Goal: Task Accomplishment & Management: Use online tool/utility

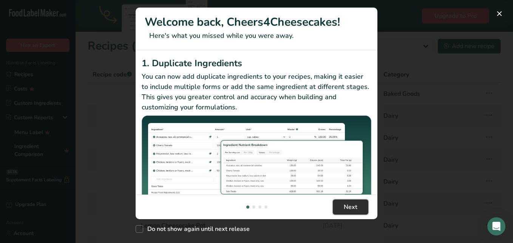
click at [359, 201] on button "Next" at bounding box center [351, 206] width 36 height 15
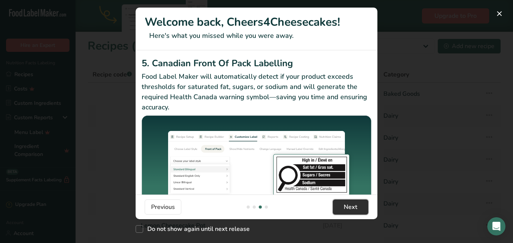
click at [359, 201] on button "Next" at bounding box center [351, 206] width 36 height 15
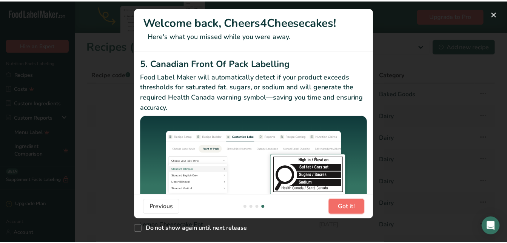
scroll to position [0, 725]
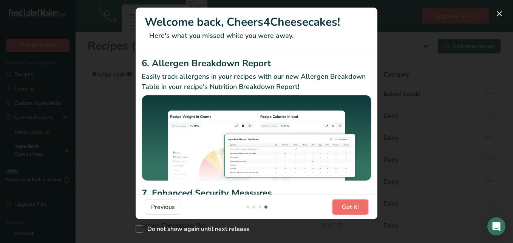
click at [359, 202] on button "Got it!" at bounding box center [350, 206] width 36 height 15
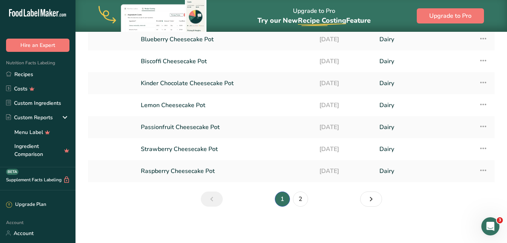
scroll to position [0, 0]
click at [204, 128] on link "Passionfruit Cheesecake Pot" at bounding box center [226, 127] width 170 height 16
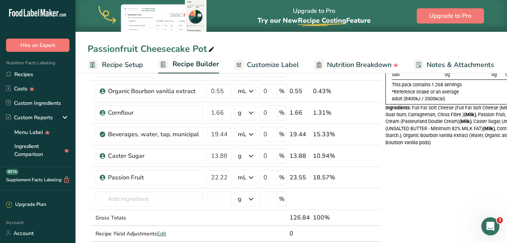
scroll to position [151, 0]
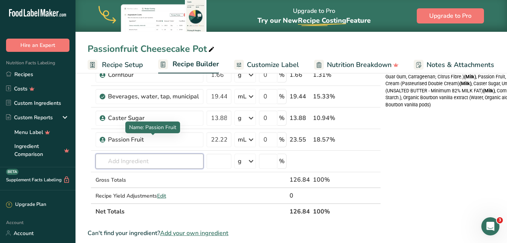
click at [154, 162] on input "text" at bounding box center [150, 160] width 108 height 15
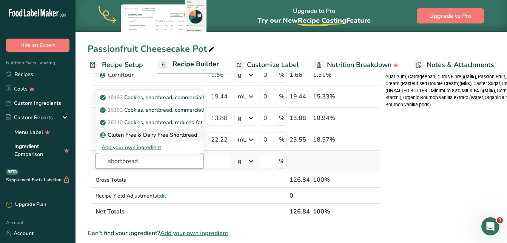
type input "shortbread"
click at [171, 134] on p "Gluten Free & Dairy Free Shortbread" at bounding box center [150, 135] width 96 height 8
type input "Gluten Free & Dairy Free Shortbread"
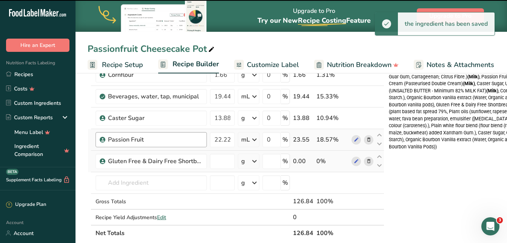
type input "0"
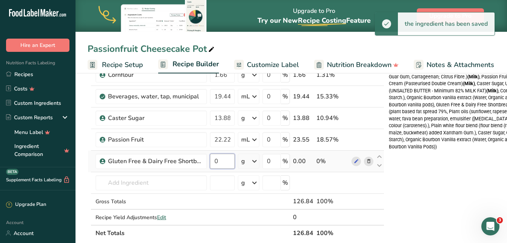
click at [225, 165] on input "0" at bounding box center [222, 160] width 25 height 15
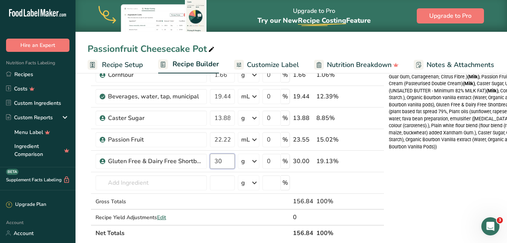
type input "30"
click at [419, 195] on div "Nutrition Typical value 100g contains Each serving (typically 100g) contains % …" at bounding box center [470, 211] width 163 height 558
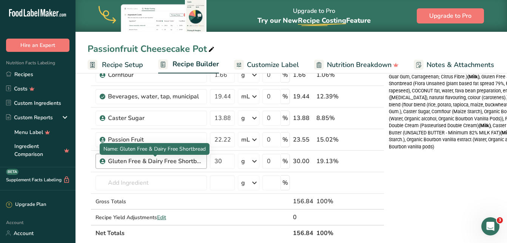
click at [176, 161] on div "Gluten Free & Dairy Free Shortbread" at bounding box center [155, 160] width 94 height 9
click at [176, 162] on div "Gluten Free & Dairy Free Shortbread" at bounding box center [155, 160] width 94 height 9
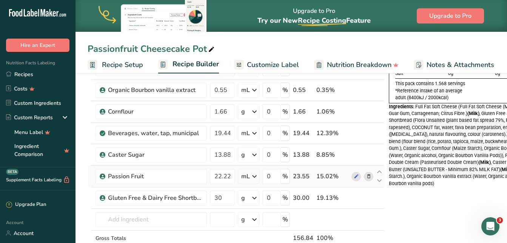
scroll to position [113, 0]
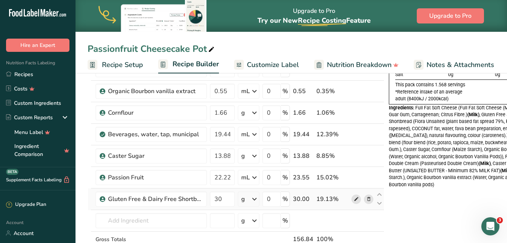
click at [357, 200] on icon at bounding box center [356, 199] width 5 height 8
click at [366, 199] on icon at bounding box center [368, 199] width 5 height 8
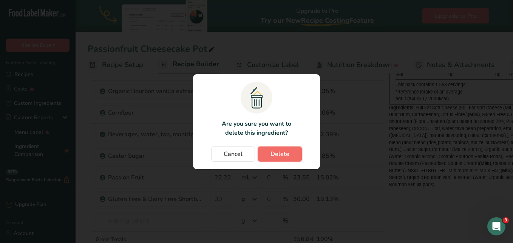
click at [279, 152] on span "Delete" at bounding box center [279, 153] width 19 height 9
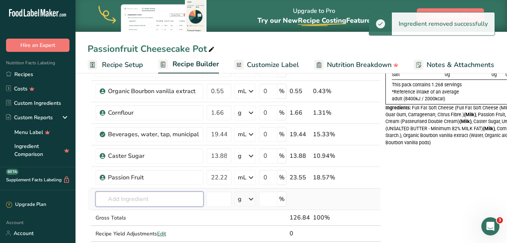
click at [145, 201] on input "text" at bounding box center [150, 198] width 108 height 15
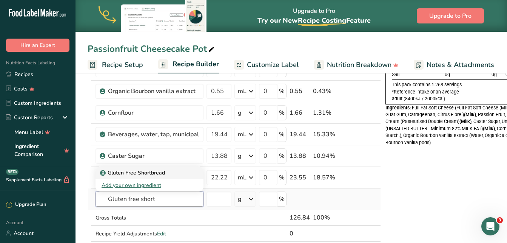
type input "Gluten free short"
click at [164, 171] on p "Gluten Free Shortbread" at bounding box center [133, 172] width 63 height 8
type input "Gluten Free Shortbread"
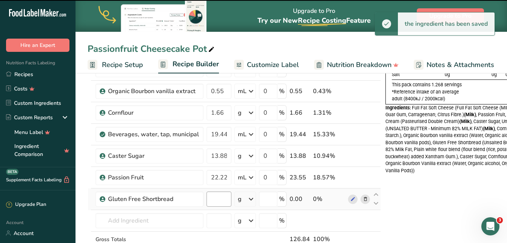
type input "0"
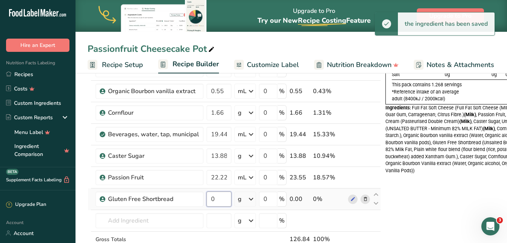
click at [224, 198] on input "0" at bounding box center [219, 198] width 25 height 15
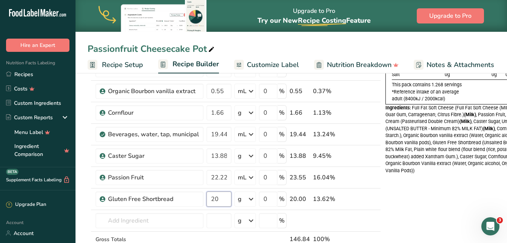
type input "20"
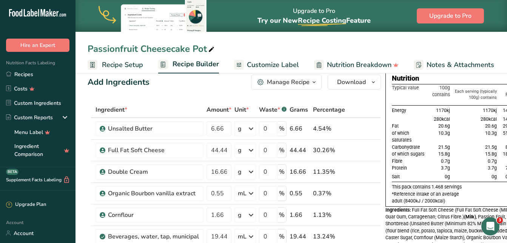
scroll to position [0, 0]
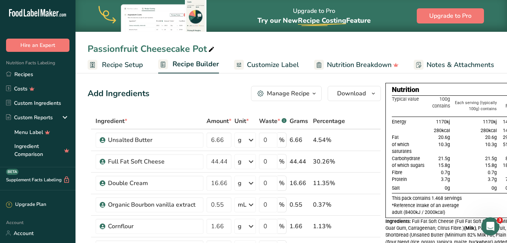
click at [291, 66] on span "Customize Label" at bounding box center [273, 65] width 52 height 10
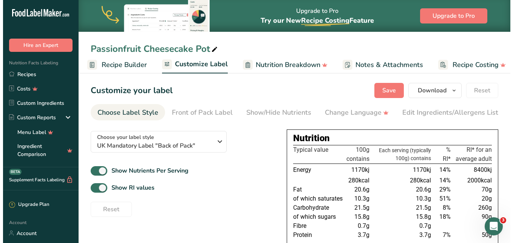
scroll to position [0, 82]
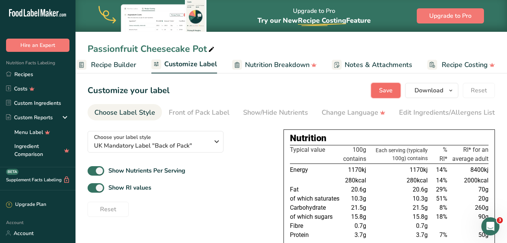
click at [385, 93] on span "Save" at bounding box center [386, 90] width 14 height 9
click at [434, 87] on span "Download" at bounding box center [429, 90] width 29 height 9
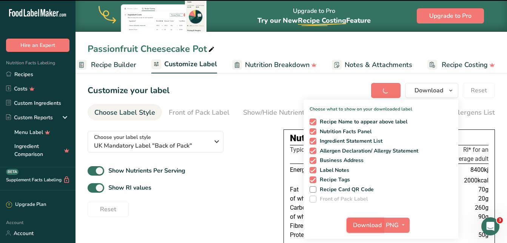
click at [371, 224] on span "Download" at bounding box center [367, 224] width 29 height 9
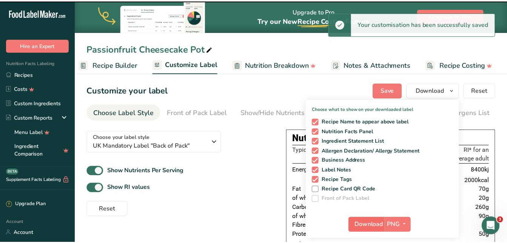
scroll to position [0, 76]
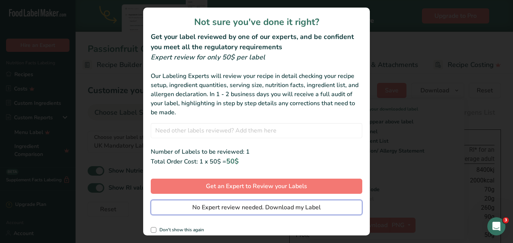
click at [261, 211] on span "No Expert review needed. Download my Label" at bounding box center [256, 206] width 128 height 9
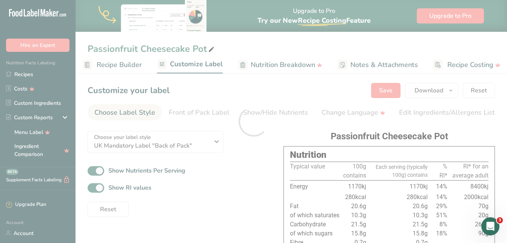
scroll to position [0, 0]
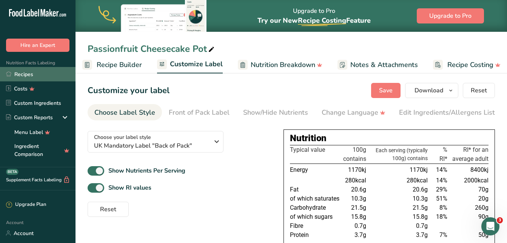
click at [27, 73] on link "Recipes" at bounding box center [38, 74] width 76 height 14
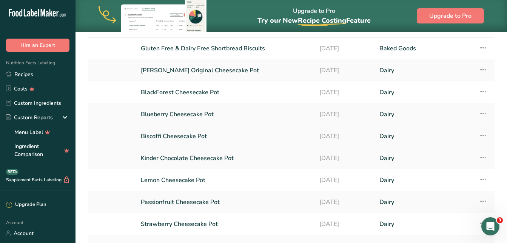
scroll to position [113, 0]
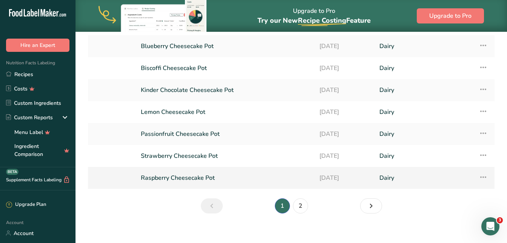
click at [192, 177] on link "Raspberry Cheesecake Pot" at bounding box center [226, 178] width 170 height 16
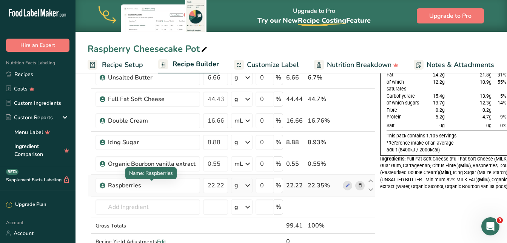
scroll to position [76, 0]
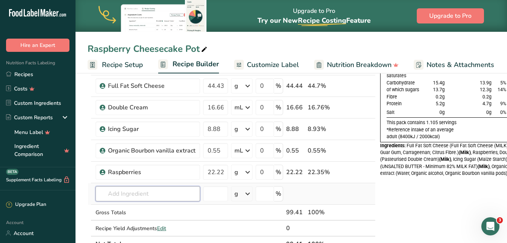
click at [164, 195] on input "text" at bounding box center [148, 193] width 105 height 15
type input "Gluten free Shortbread"
click at [162, 168] on p "Gluten Free Shortbread" at bounding box center [133, 167] width 63 height 8
type input "Gluten Free Shortbread"
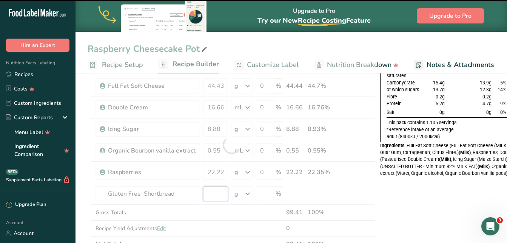
click at [209, 193] on input "number" at bounding box center [215, 193] width 25 height 15
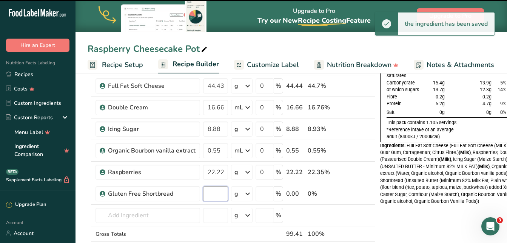
type input "0"
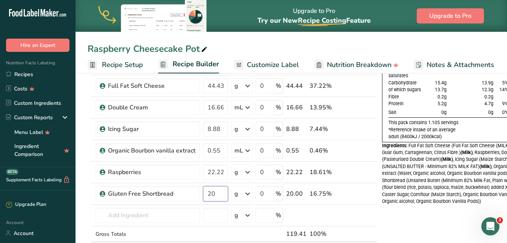
type input "20"
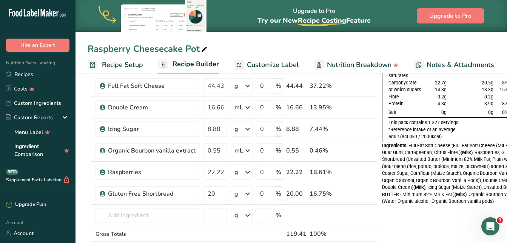
click at [280, 65] on span "Customize Label" at bounding box center [273, 65] width 52 height 10
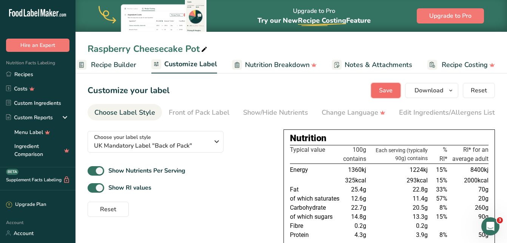
click at [393, 88] on span "Save" at bounding box center [386, 90] width 14 height 9
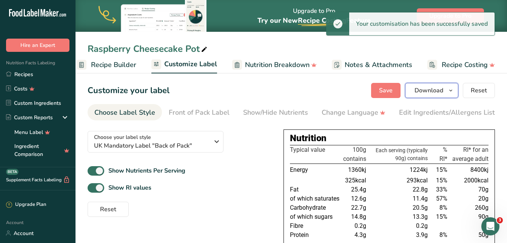
click at [425, 88] on span "Download" at bounding box center [429, 90] width 29 height 9
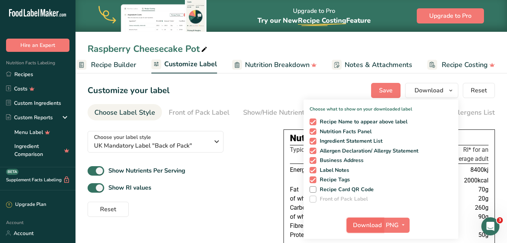
click at [372, 223] on span "Download" at bounding box center [367, 224] width 29 height 9
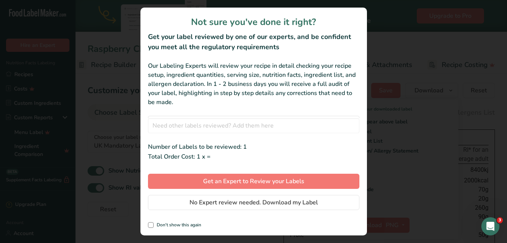
scroll to position [0, 76]
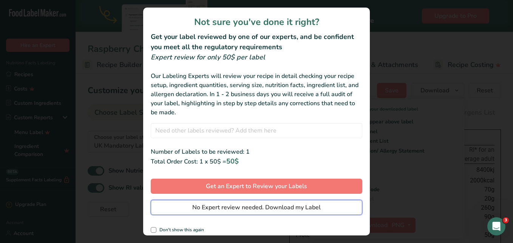
click at [243, 203] on span "No Expert review needed. Download my Label" at bounding box center [256, 206] width 128 height 9
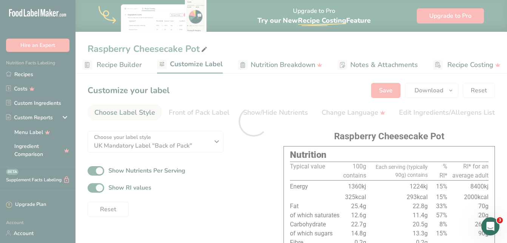
scroll to position [0, 0]
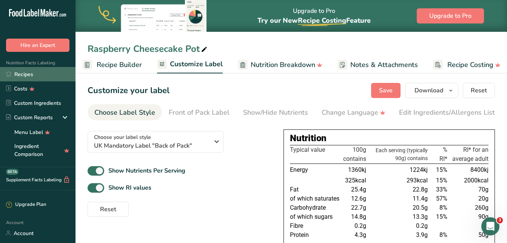
click at [20, 71] on link "Recipes" at bounding box center [38, 74] width 76 height 14
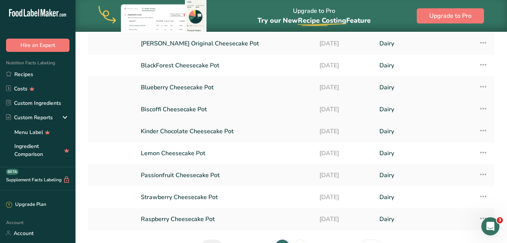
scroll to position [76, 0]
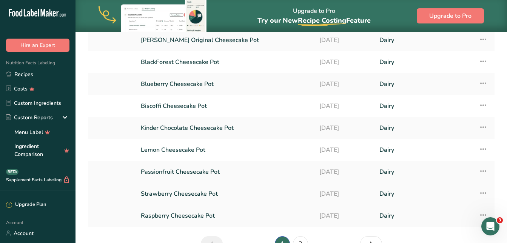
click at [204, 193] on link "Strawberry Cheesecake Pot" at bounding box center [226, 193] width 170 height 16
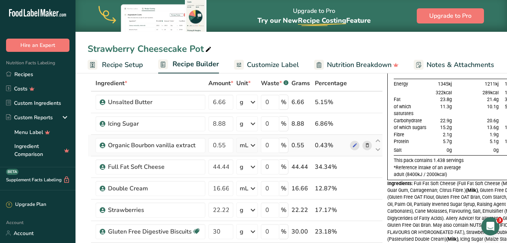
scroll to position [76, 0]
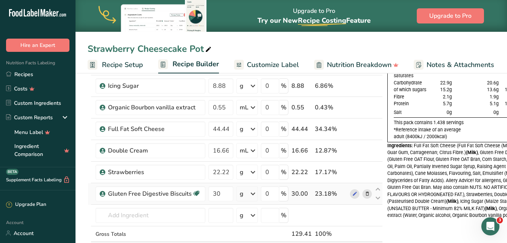
click at [365, 190] on icon at bounding box center [367, 194] width 5 height 8
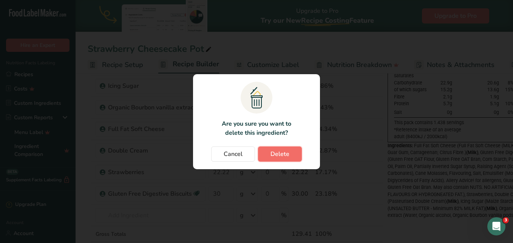
click at [276, 153] on span "Delete" at bounding box center [279, 153] width 19 height 9
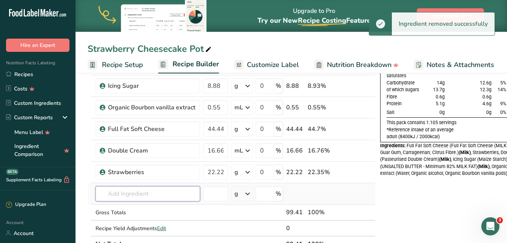
click at [148, 194] on input "text" at bounding box center [148, 193] width 105 height 15
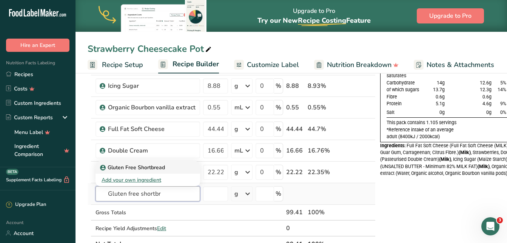
type input "Gluten free shortbr"
click at [153, 167] on p "Gluten Free Shortbread" at bounding box center [133, 167] width 63 height 8
type input "Gluten Free Shortbread"
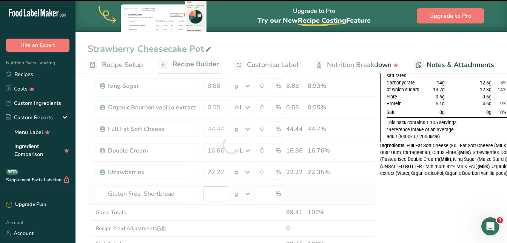
type input "0"
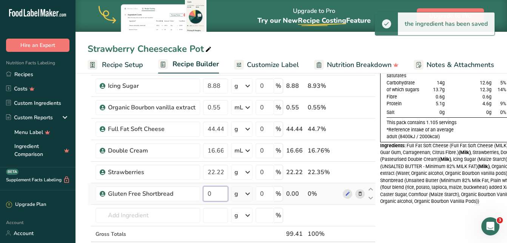
click at [219, 195] on input "0" at bounding box center [215, 193] width 25 height 15
click at [207, 192] on input "0" at bounding box center [215, 193] width 25 height 15
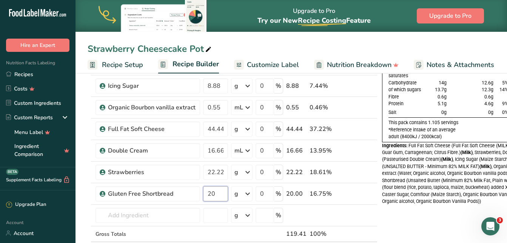
type input "20"
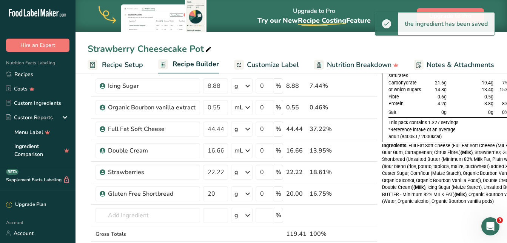
click at [283, 62] on span "Customize Label" at bounding box center [273, 65] width 52 height 10
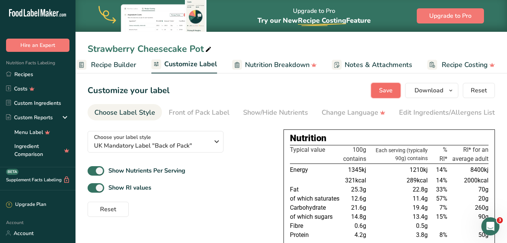
click at [392, 90] on span "Save" at bounding box center [386, 90] width 14 height 9
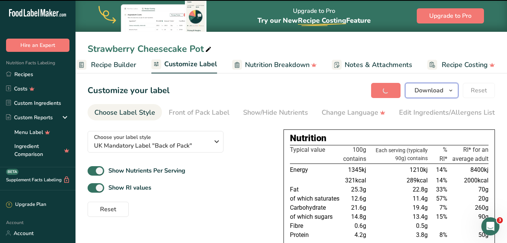
click at [422, 89] on span "Download" at bounding box center [429, 90] width 29 height 9
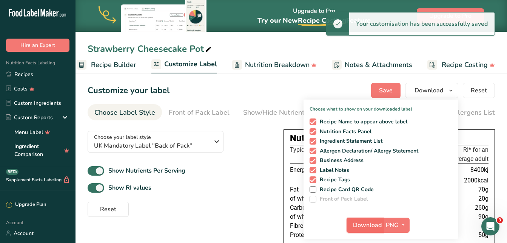
click at [374, 223] on span "Download" at bounding box center [367, 224] width 29 height 9
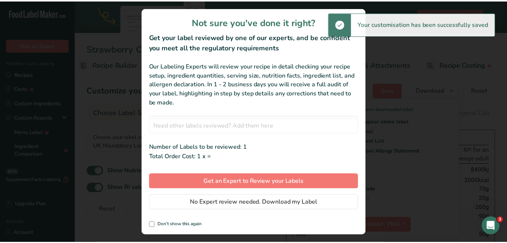
scroll to position [0, 76]
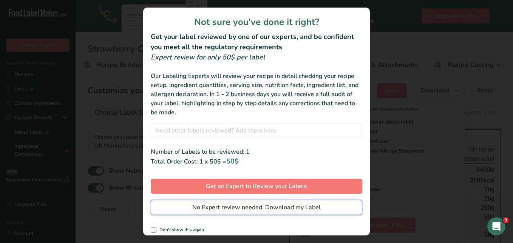
click at [287, 202] on button "No Expert review needed. Download my Label" at bounding box center [257, 206] width 212 height 15
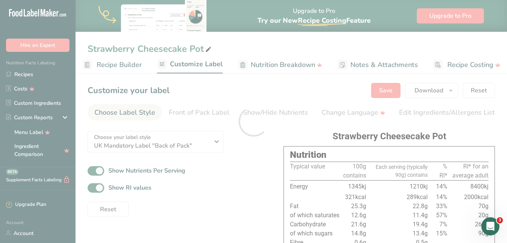
scroll to position [0, 0]
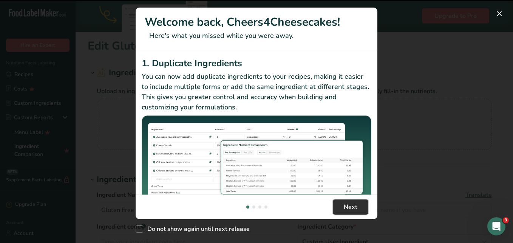
click at [361, 199] on button "Next" at bounding box center [351, 206] width 36 height 15
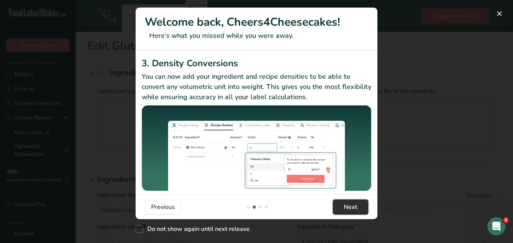
click at [361, 199] on button "Next" at bounding box center [351, 206] width 36 height 15
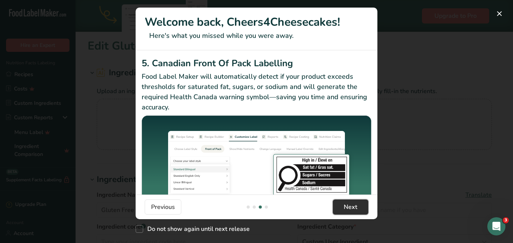
click at [361, 199] on button "Next" at bounding box center [351, 206] width 36 height 15
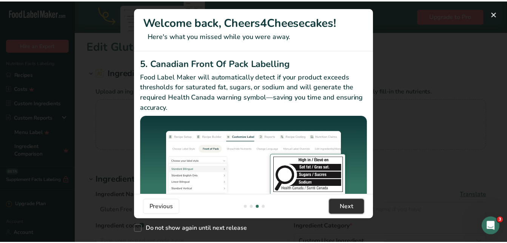
scroll to position [0, 725]
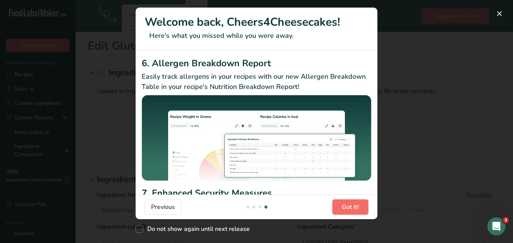
click at [361, 199] on button "Got it!" at bounding box center [350, 206] width 36 height 15
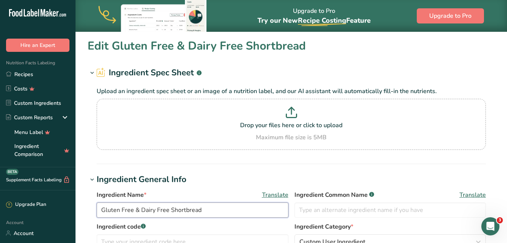
click at [167, 210] on input "Gluten Free & Dairy Free Shortbread" at bounding box center [193, 209] width 192 height 15
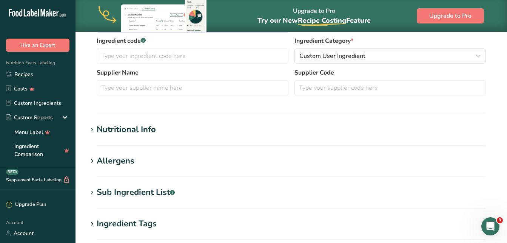
scroll to position [189, 0]
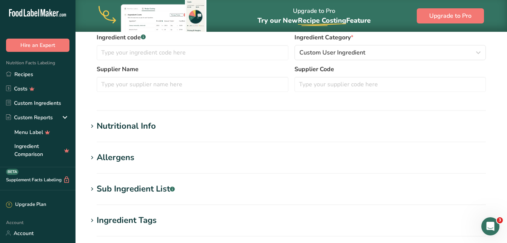
type input "Gluten Free Shortbread"
click at [104, 185] on div "Sub Ingredient List .a-a{fill:#347362;}.b-a{fill:#fff;}" at bounding box center [136, 188] width 78 height 12
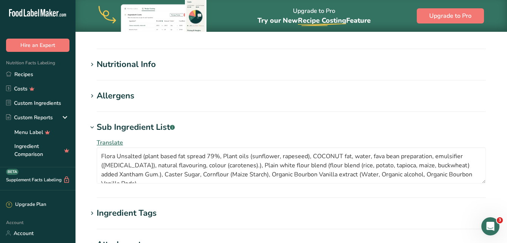
scroll to position [264, 0]
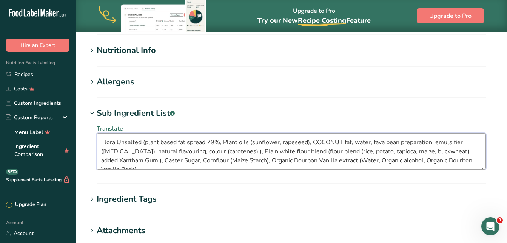
click at [232, 150] on textarea "Flora Unsalted (plant based fat spread 79%, Plant oils (sunflower, rapeseed), C…" at bounding box center [291, 151] width 389 height 36
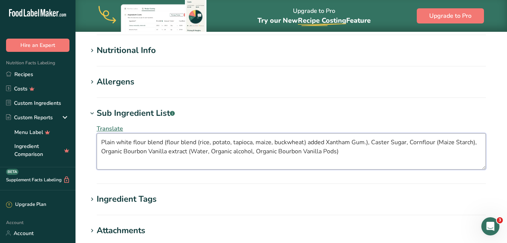
click at [102, 141] on textarea "Plain white flour blend (flour blend (rice, potato, tapioca, maize, buckwheat) …" at bounding box center [291, 151] width 389 height 36
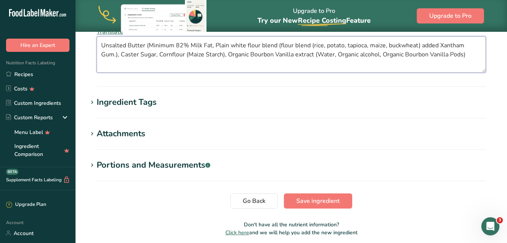
scroll to position [378, 0]
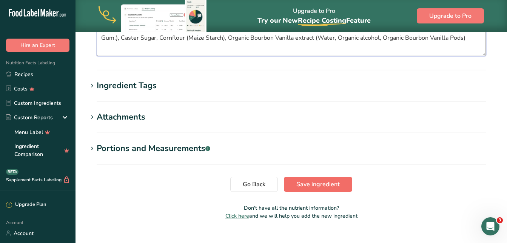
type textarea "Unsalted Butter (Minimum 82% Milk Fat, Plain white flour blend (flour blend (ri…"
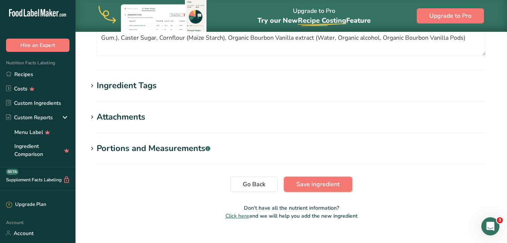
click at [305, 183] on span "Save ingredient" at bounding box center [318, 183] width 43 height 9
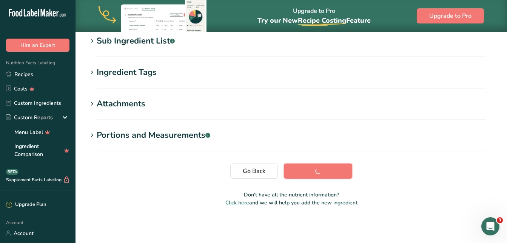
scroll to position [157, 0]
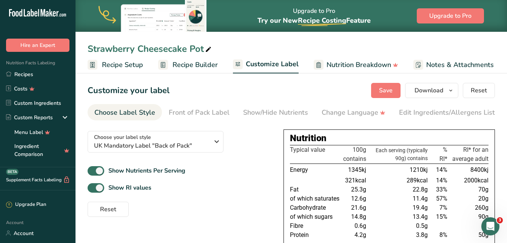
scroll to position [0, 76]
